Goal: Task Accomplishment & Management: Use online tool/utility

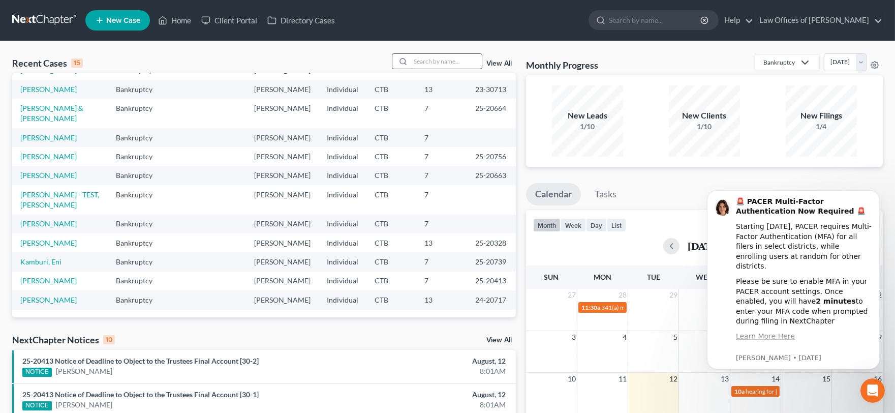
click at [453, 63] on input "search" at bounding box center [445, 61] width 71 height 15
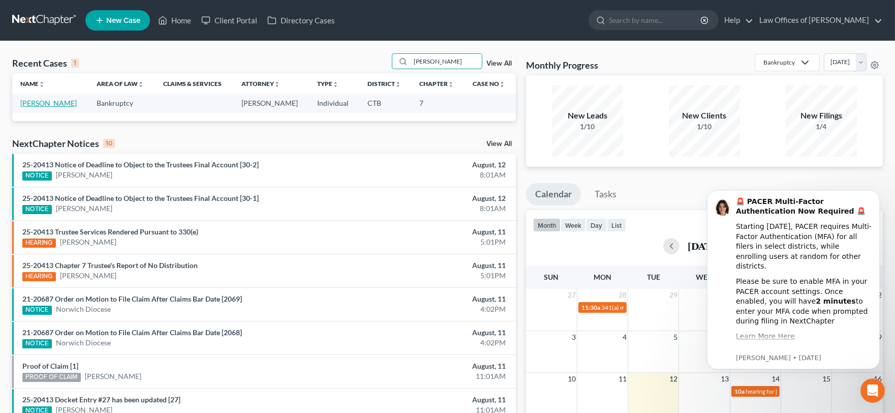
type input "[PERSON_NAME]"
click at [30, 103] on link "[PERSON_NAME]" at bounding box center [48, 103] width 56 height 9
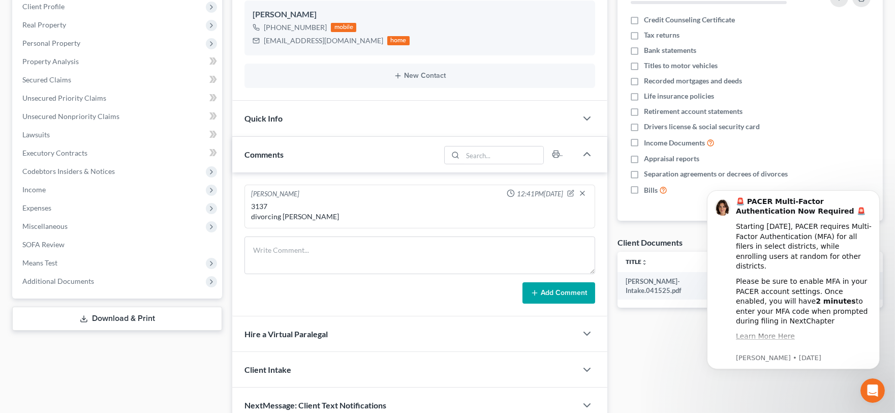
scroll to position [194, 0]
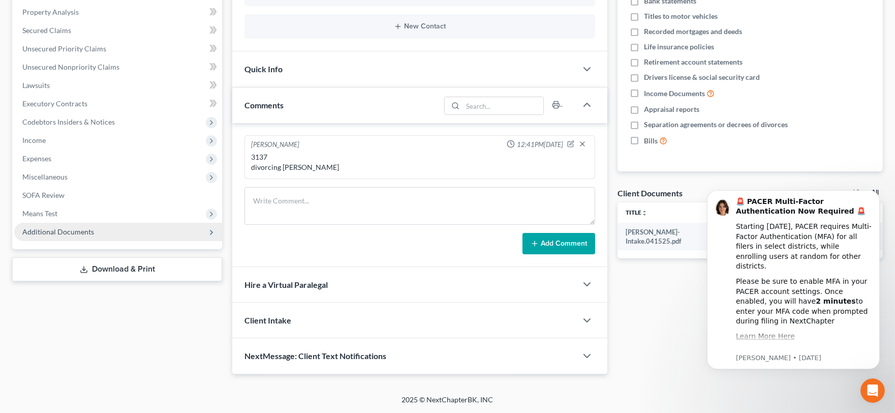
click at [65, 233] on span "Additional Documents" at bounding box center [58, 231] width 72 height 9
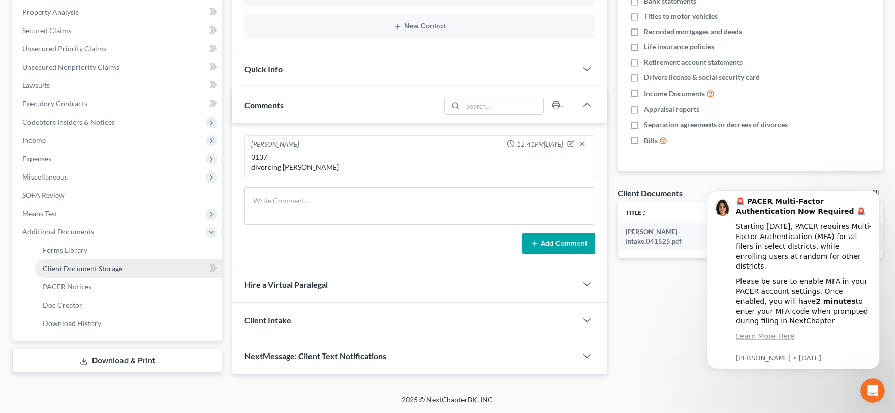
click at [112, 268] on span "Client Document Storage" at bounding box center [83, 268] width 80 height 9
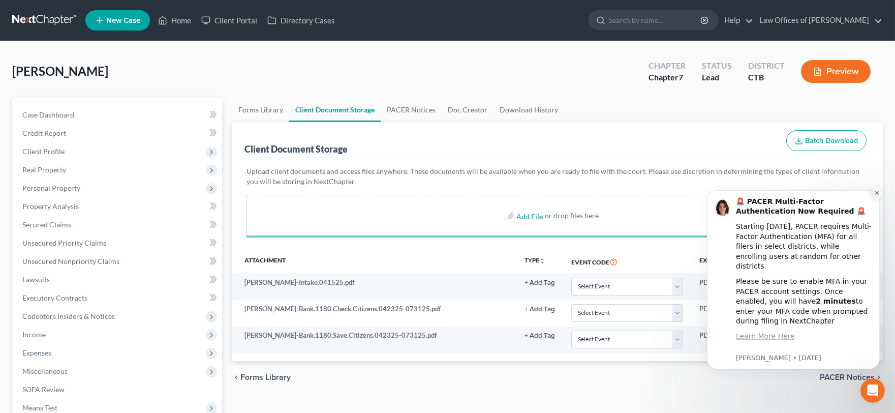
click at [878, 190] on icon "Dismiss notification" at bounding box center [876, 192] width 6 height 6
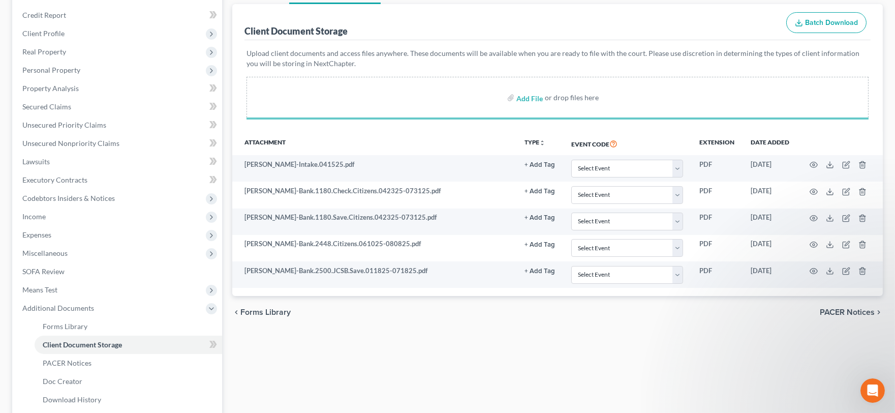
scroll to position [191, 0]
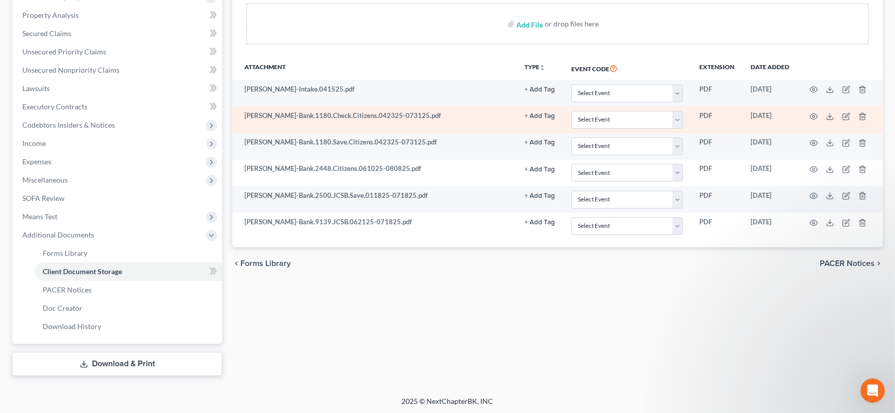
click at [534, 93] on button "+ Add Tag" at bounding box center [539, 89] width 30 height 7
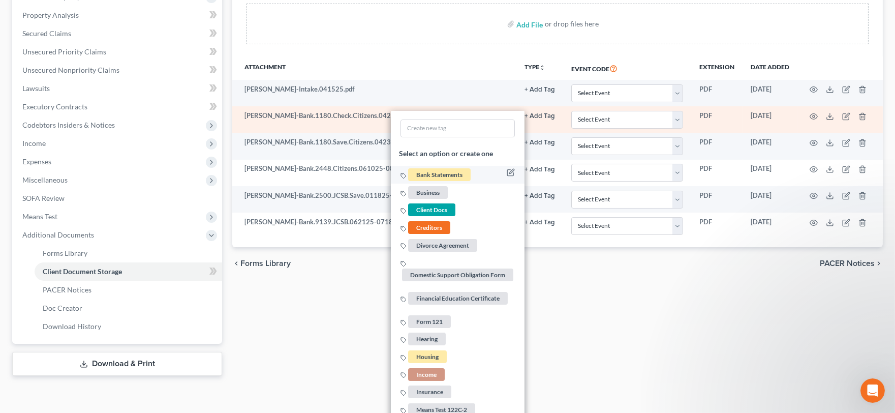
click at [432, 175] on span "Bank Statements" at bounding box center [439, 174] width 62 height 13
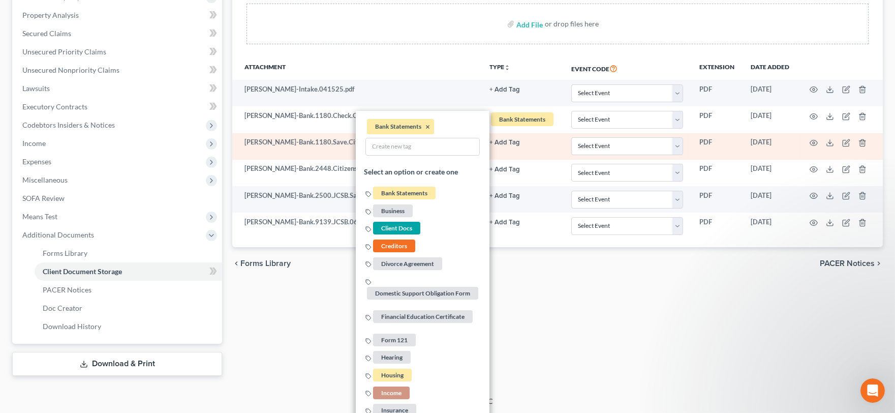
click at [501, 93] on button "+ Add Tag" at bounding box center [504, 89] width 30 height 7
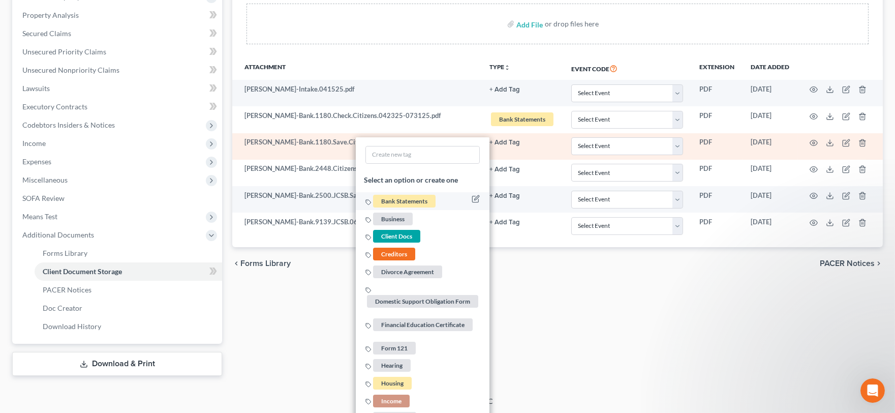
click at [404, 200] on span "Bank Statements" at bounding box center [404, 201] width 62 height 13
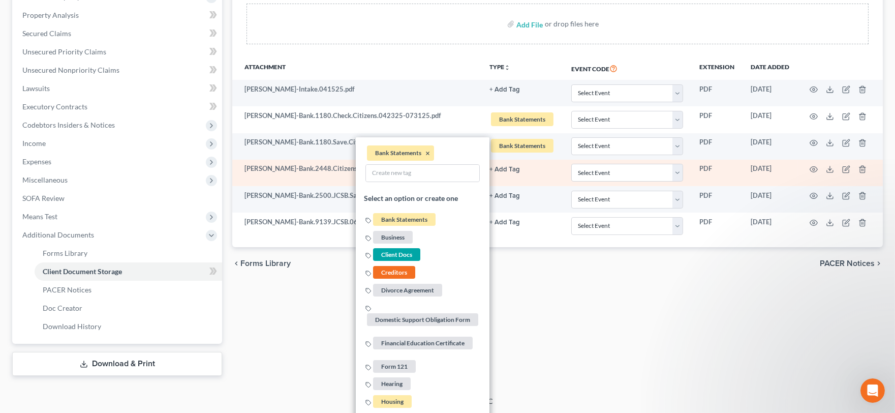
click at [498, 93] on button "+ Add Tag" at bounding box center [504, 89] width 30 height 7
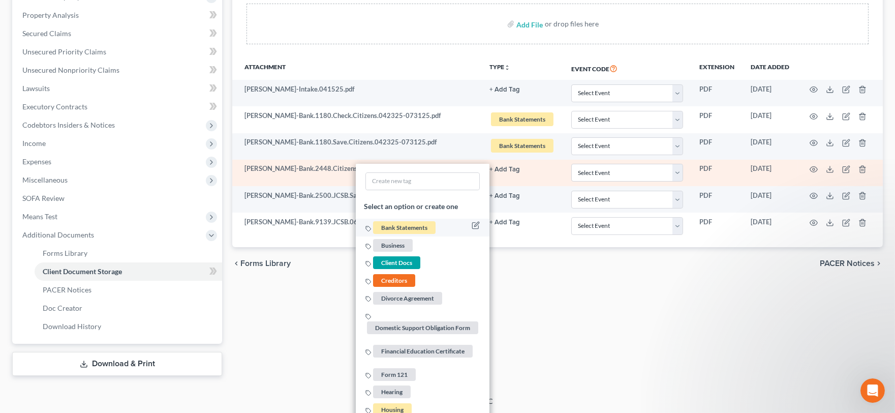
click at [401, 224] on span "Bank Statements" at bounding box center [404, 227] width 62 height 13
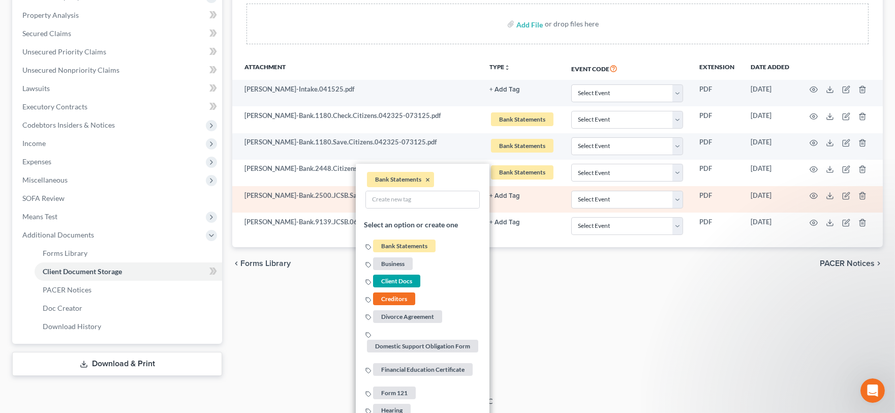
click at [503, 93] on button "+ Add Tag" at bounding box center [504, 89] width 30 height 7
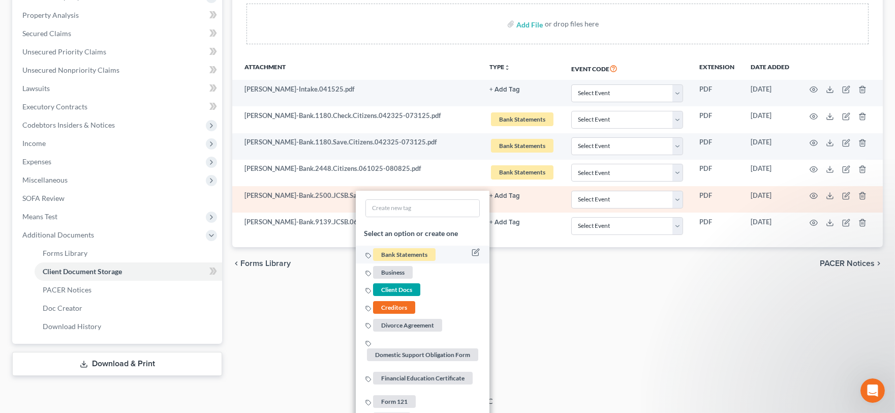
click at [398, 255] on span "Bank Statements" at bounding box center [404, 254] width 62 height 13
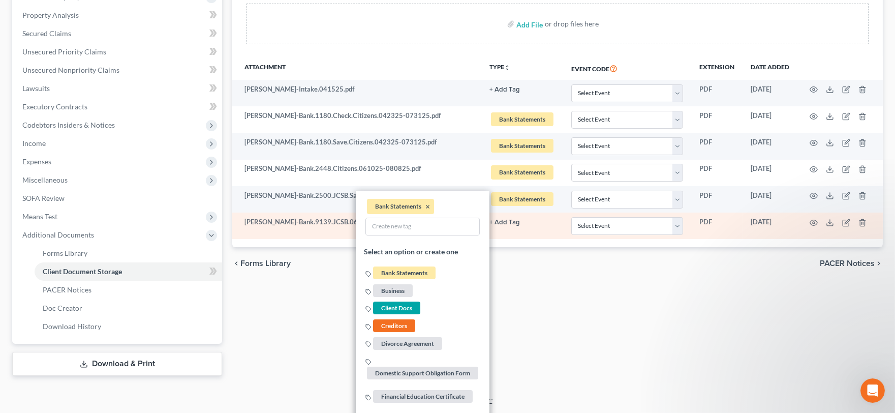
click at [508, 94] on link "+ Add Tag" at bounding box center [522, 89] width 66 height 10
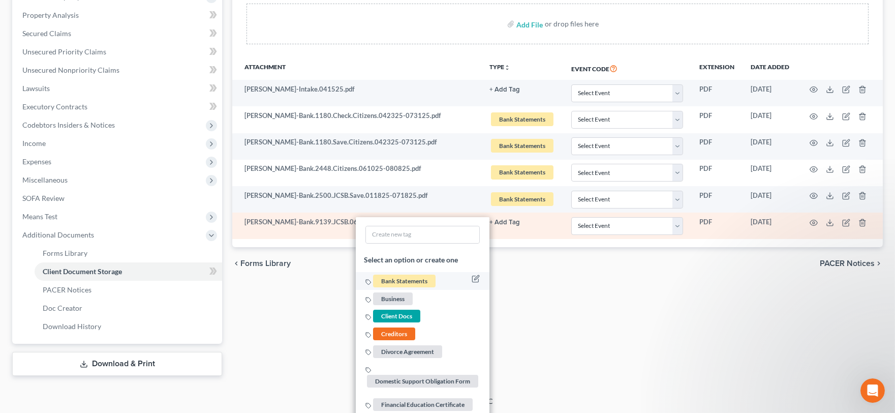
click at [404, 277] on span "Bank Statements" at bounding box center [404, 280] width 62 height 13
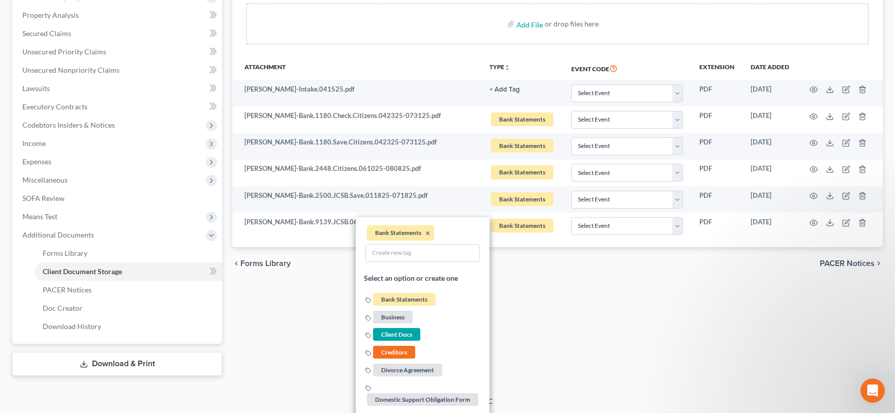
click at [622, 306] on div "Forms Library Client Document Storage PACER Notices Doc Creator Download Histor…" at bounding box center [557, 141] width 660 height 469
